Goal: Task Accomplishment & Management: Manage account settings

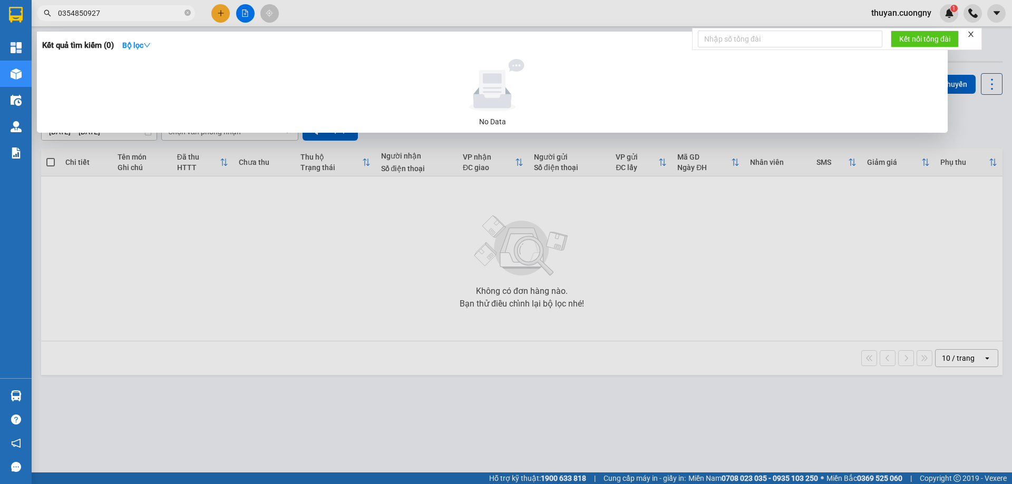
click at [144, 15] on input "0354850927" at bounding box center [120, 13] width 124 height 12
type input "0354850927"
click at [186, 13] on icon "close-circle" at bounding box center [187, 12] width 6 height 6
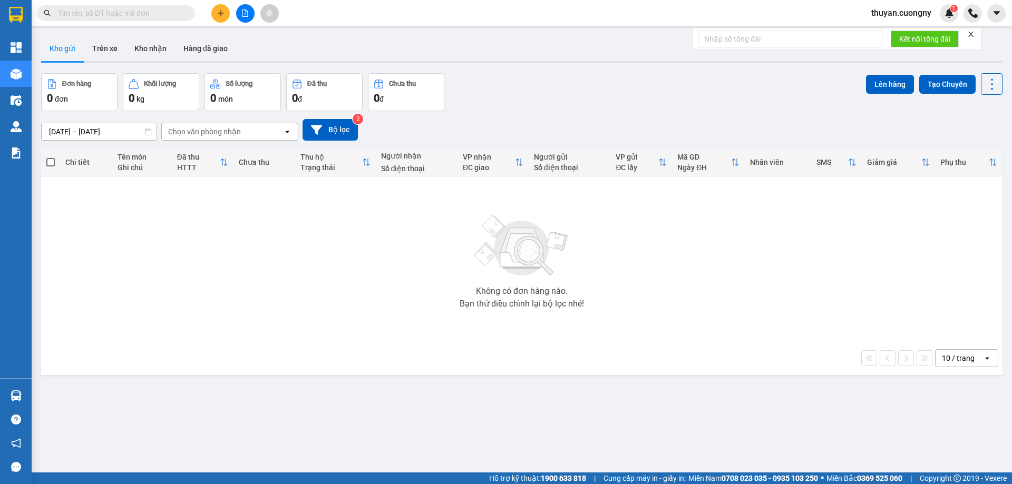
click at [131, 12] on input "text" at bounding box center [120, 13] width 124 height 12
paste input "0908719898"
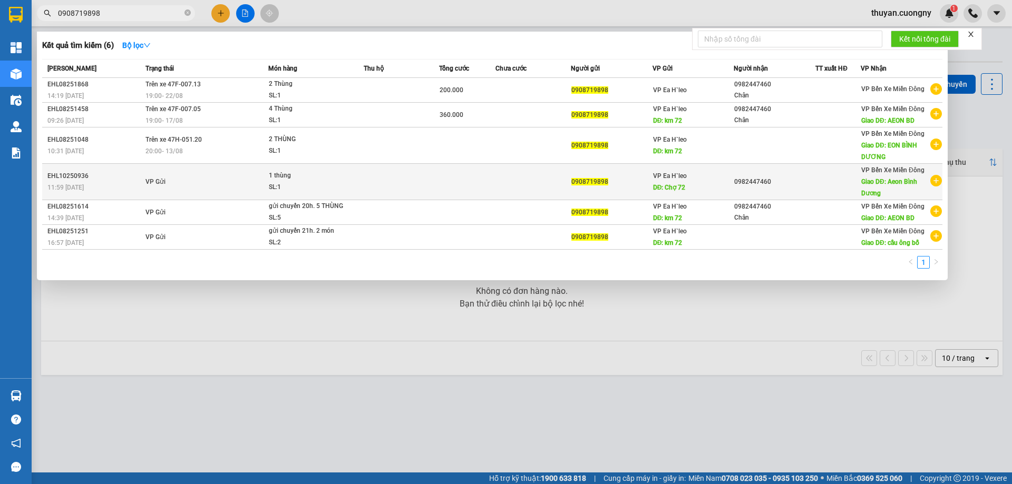
type input "0908719898"
click at [103, 182] on div "11:59 [DATE]" at bounding box center [94, 188] width 95 height 12
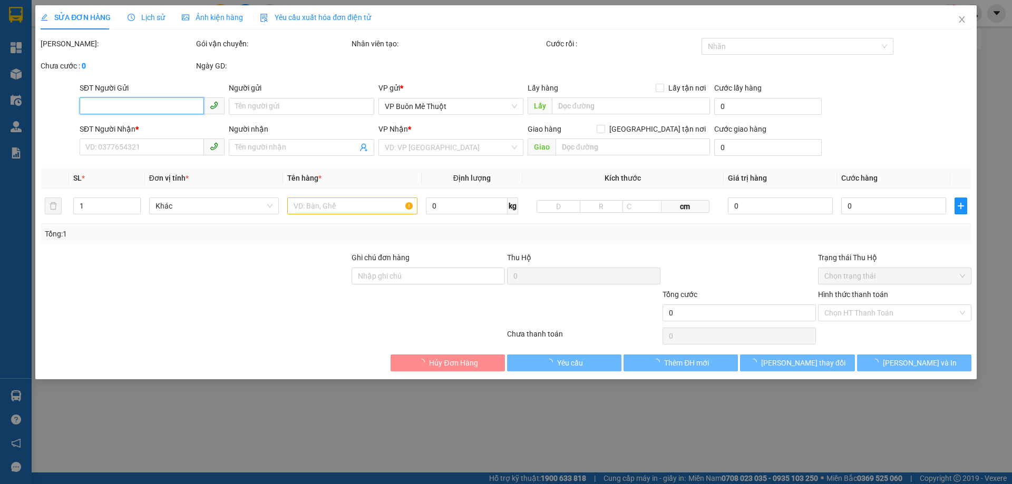
type input "0908719898"
type input "Chợ 72"
type input "0982447460"
type input "Aeon Bình Dương"
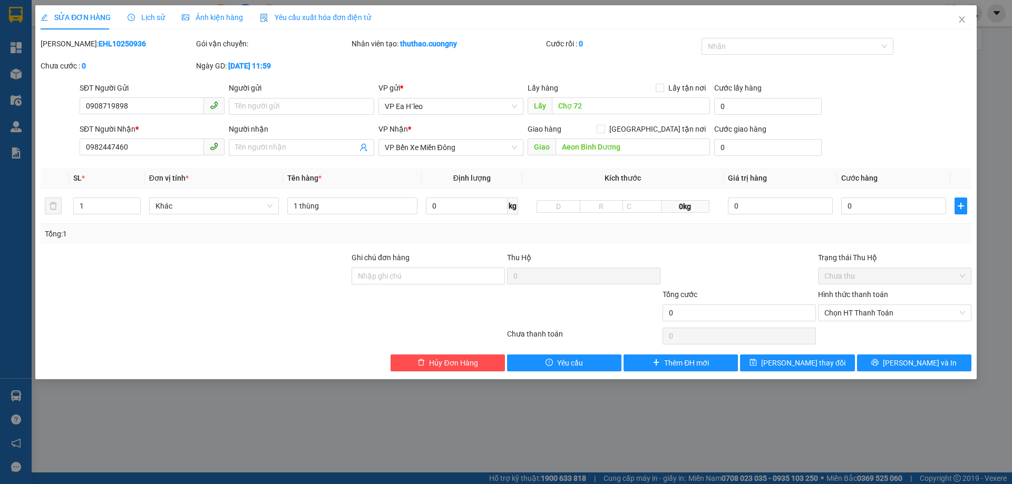
click at [218, 411] on div "SỬA ĐƠN HÀNG Lịch sử Ảnh kiện hàng Yêu cầu xuất hóa đơn điện tử Total Paid Fee …" at bounding box center [506, 242] width 1012 height 484
click at [963, 23] on icon "close" at bounding box center [962, 19] width 8 height 8
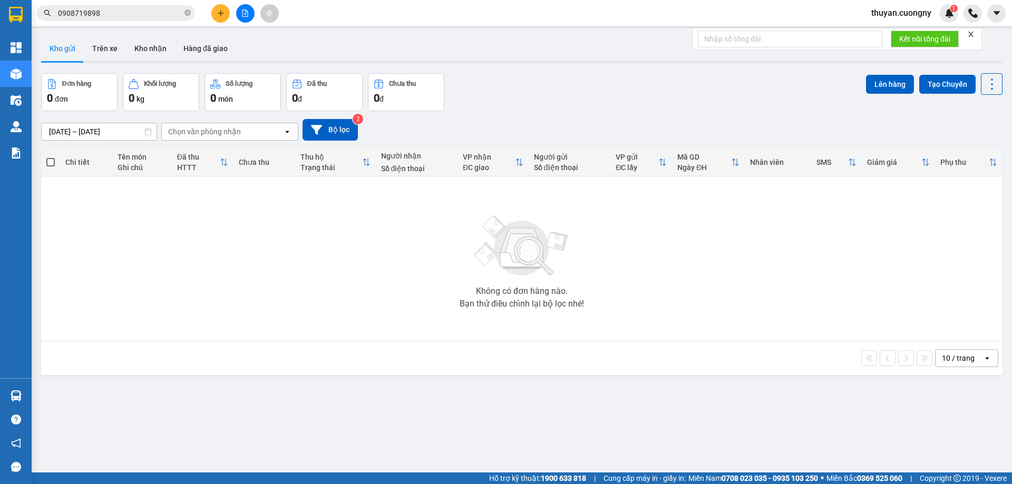
click at [548, 13] on div "Kết quả tìm kiếm ( 6 ) Bộ lọc Mã ĐH Trạng thái Món hàng Thu hộ Tổng cước Chưa c…" at bounding box center [506, 13] width 1012 height 26
